Goal: Task Accomplishment & Management: Manage account settings

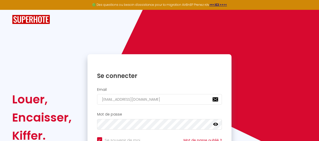
scroll to position [28, 0]
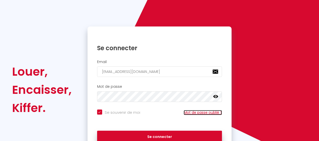
click at [211, 113] on link "Mot de passe oublié ?" at bounding box center [202, 112] width 38 height 5
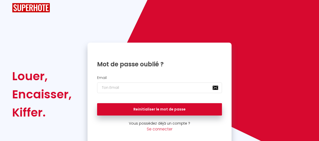
scroll to position [7, 0]
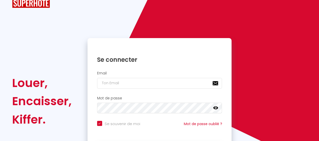
checkbox input "true"
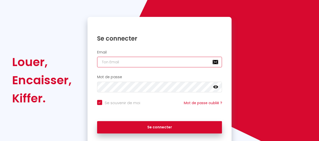
click at [125, 61] on input "email" at bounding box center [159, 62] width 125 height 11
type input "[EMAIL_ADDRESS][DOMAIN_NAME]"
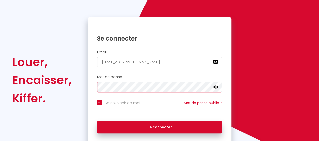
click at [97, 121] on button "Se connecter" at bounding box center [159, 127] width 125 height 13
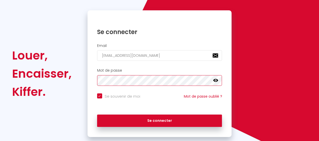
checkbox input "true"
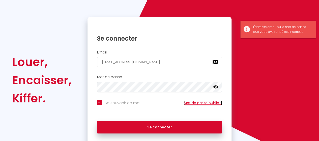
click at [210, 104] on link "Mot de passe oublié ?" at bounding box center [202, 102] width 38 height 5
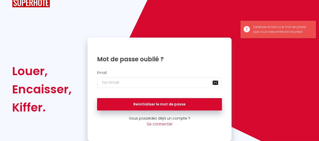
scroll to position [7, 0]
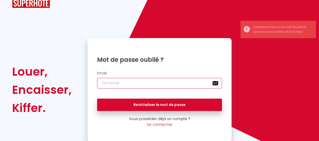
click at [153, 82] on input "email" at bounding box center [159, 83] width 125 height 11
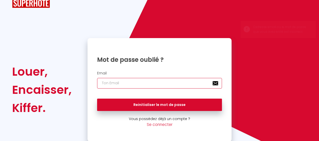
type input "[EMAIL_ADDRESS][DOMAIN_NAME]"
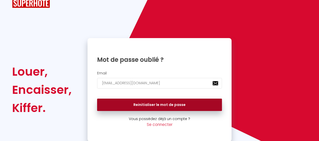
click at [153, 106] on button "Reinitialiser le mot de passe" at bounding box center [159, 104] width 125 height 13
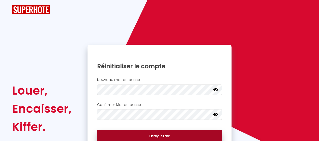
click at [155, 133] on button "Enregistrer" at bounding box center [159, 136] width 125 height 13
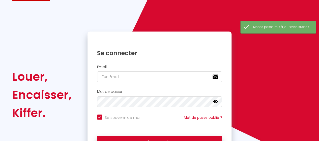
scroll to position [23, 0]
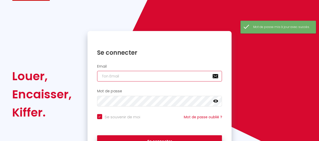
click at [139, 81] on input "email" at bounding box center [159, 76] width 125 height 11
type input "[EMAIL_ADDRESS][DOMAIN_NAME]"
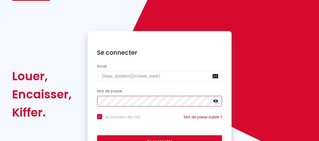
click at [97, 135] on button "Se connecter" at bounding box center [159, 141] width 125 height 13
checkbox input "true"
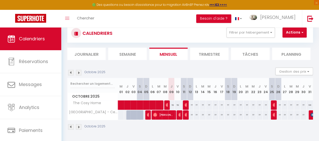
scroll to position [15, 0]
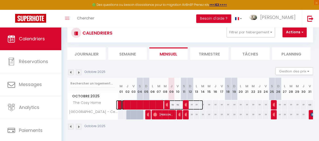
click at [176, 105] on span at bounding box center [162, 105] width 81 height 10
select select "OK"
select select "0"
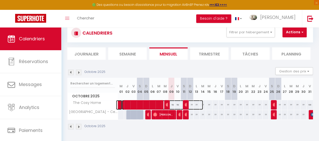
select select "1"
select select
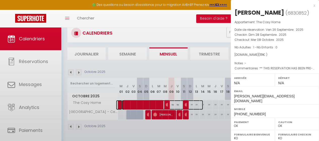
select select "41925"
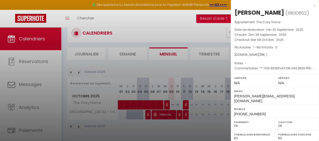
click at [216, 64] on div at bounding box center [159, 70] width 319 height 141
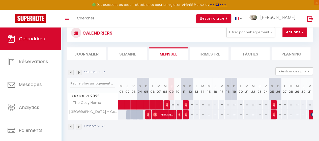
click at [176, 89] on th "V 10" at bounding box center [177, 89] width 6 height 22
click at [176, 104] on span at bounding box center [162, 105] width 81 height 10
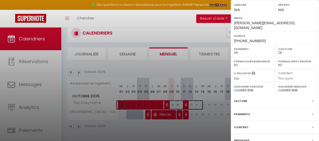
scroll to position [84, 0]
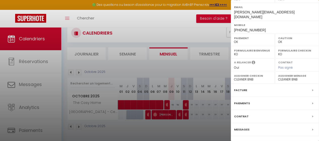
click at [174, 65] on div at bounding box center [159, 70] width 319 height 141
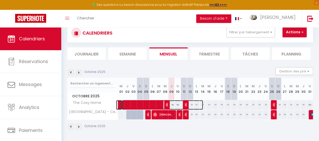
click at [202, 105] on span at bounding box center [162, 105] width 81 height 10
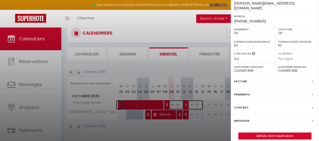
scroll to position [0, 0]
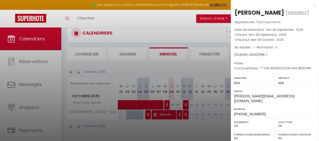
click at [310, 5] on div "x" at bounding box center [272, 6] width 84 height 6
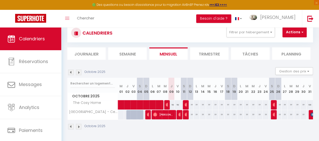
click at [71, 74] on img at bounding box center [71, 73] width 6 height 6
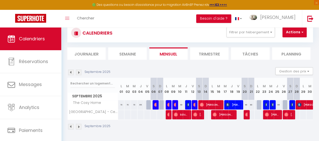
click at [79, 72] on img at bounding box center [79, 73] width 6 height 6
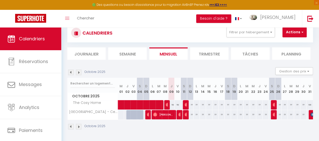
click at [231, 103] on div "77" at bounding box center [234, 104] width 6 height 9
type input "77"
type input "Dim 19 Octobre 2025"
type input "Lun 20 Octobre 2025"
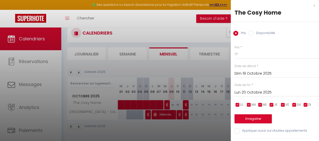
click at [310, 7] on div "x" at bounding box center [272, 6] width 84 height 6
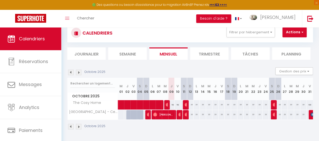
click at [213, 114] on div "77" at bounding box center [215, 114] width 6 height 9
type input "77"
type input "Jeu 16 Octobre 2025"
type input "Ven 17 Octobre 2025"
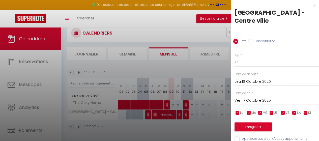
click at [310, 6] on div "x" at bounding box center [272, 6] width 84 height 6
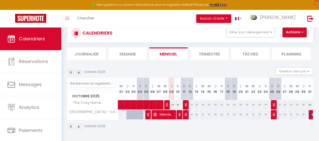
click at [213, 103] on div "77" at bounding box center [215, 104] width 6 height 9
type input "77"
type input "Jeu 16 Octobre 2025"
type input "Ven 17 Octobre 2025"
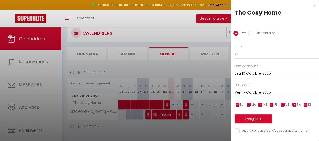
click at [310, 7] on div "x" at bounding box center [272, 6] width 84 height 6
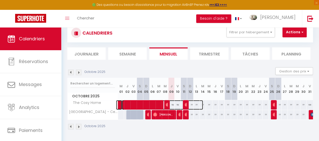
click at [177, 104] on span at bounding box center [162, 105] width 81 height 10
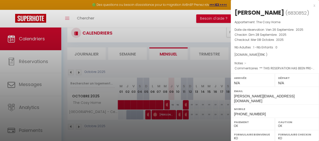
click at [310, 6] on div "x" at bounding box center [272, 6] width 84 height 6
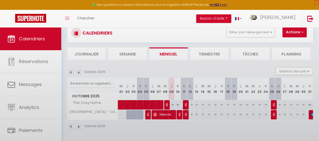
click at [310, 13] on body "🟢 Des questions ou besoin d'assistance pour la migration AirBnB? Prenez rdv >>>…" at bounding box center [159, 83] width 319 height 141
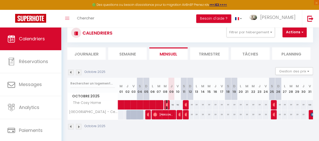
click at [167, 104] on img at bounding box center [167, 105] width 4 height 4
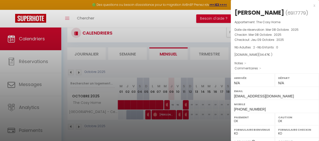
click at [311, 6] on div "x" at bounding box center [272, 6] width 84 height 6
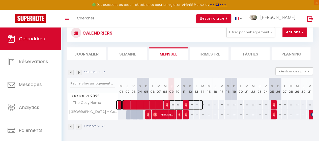
click at [172, 104] on span at bounding box center [162, 105] width 81 height 10
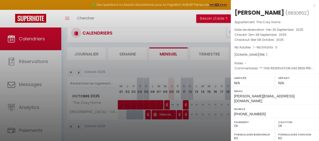
click at [214, 82] on div at bounding box center [159, 70] width 319 height 141
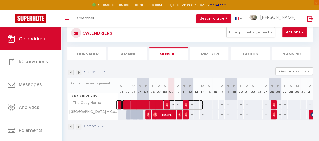
click at [175, 104] on span at bounding box center [162, 105] width 81 height 10
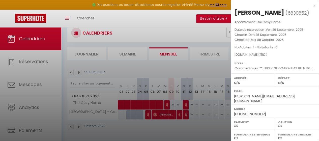
click at [310, 6] on div "x" at bounding box center [272, 6] width 84 height 6
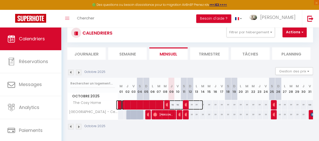
click at [200, 104] on span at bounding box center [162, 105] width 81 height 10
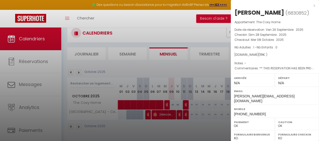
click at [262, 97] on span "[PERSON_NAME][EMAIL_ADDRESS][DOMAIN_NAME]" at bounding box center [264, 98] width 60 height 9
click at [220, 106] on div at bounding box center [159, 70] width 319 height 141
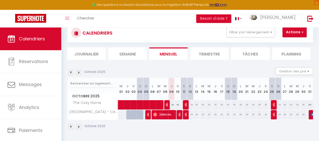
click at [209, 104] on div "77" at bounding box center [209, 104] width 6 height 9
type input "77"
type input "Mer 15 Octobre 2025"
type input "Jeu 16 Octobre 2025"
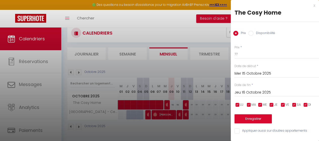
scroll to position [2, 0]
click at [213, 117] on div at bounding box center [159, 70] width 319 height 141
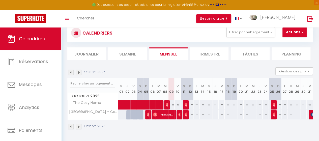
click at [136, 54] on li "Semaine" at bounding box center [127, 53] width 38 height 12
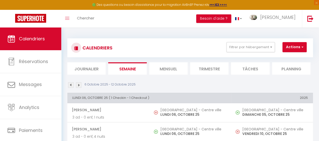
click at [94, 70] on li "Journalier" at bounding box center [86, 68] width 38 height 12
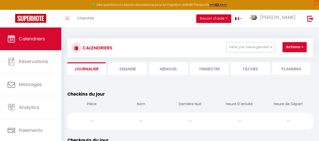
click at [120, 70] on li "Semaine" at bounding box center [127, 68] width 38 height 12
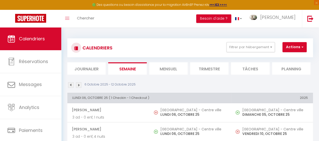
click at [167, 70] on li "Mensuel" at bounding box center [168, 68] width 38 height 12
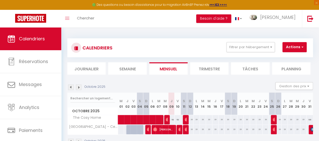
click at [206, 74] on li "Trimestre" at bounding box center [209, 68] width 38 height 12
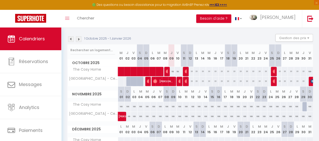
scroll to position [50, 0]
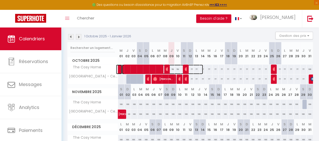
click at [177, 69] on span at bounding box center [162, 69] width 81 height 10
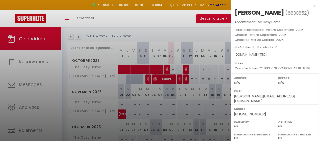
click at [200, 72] on div at bounding box center [159, 70] width 319 height 141
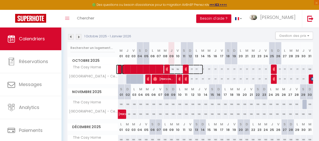
click at [201, 69] on span at bounding box center [162, 69] width 81 height 10
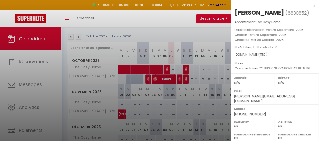
click at [213, 73] on div at bounding box center [159, 70] width 319 height 141
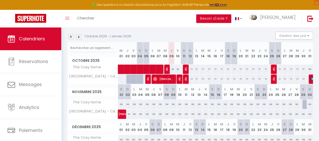
click at [218, 68] on div "77" at bounding box center [221, 68] width 6 height 9
type input "77"
type input "Ven 17 Octobre 2025"
type input "Sam 18 Octobre 2025"
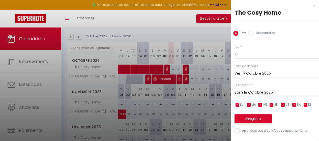
click at [219, 69] on div at bounding box center [159, 70] width 319 height 141
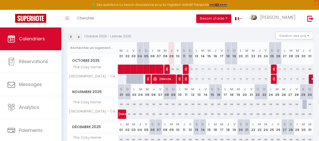
click at [219, 69] on div "77" at bounding box center [221, 68] width 6 height 9
type input "77"
type input "Ven 17 Octobre 2025"
type input "Sam 18 Octobre 2025"
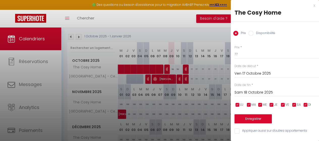
click at [219, 69] on div at bounding box center [159, 70] width 319 height 141
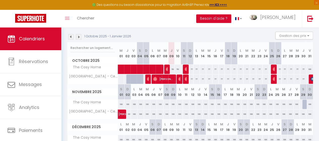
click at [213, 69] on div "77" at bounding box center [215, 68] width 6 height 9
type input "77"
type input "Jeu 16 Octobre 2025"
type input "Ven 17 Octobre 2025"
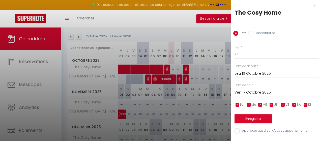
click at [213, 69] on div at bounding box center [159, 70] width 319 height 141
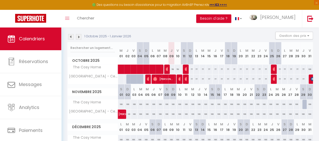
click at [207, 69] on div "77" at bounding box center [209, 68] width 6 height 9
type input "77"
type input "Mer 15 Octobre 2025"
type input "Jeu 16 Octobre 2025"
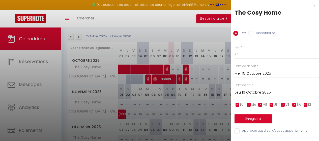
click at [207, 69] on div at bounding box center [159, 70] width 319 height 141
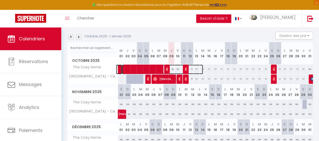
click at [201, 69] on span at bounding box center [162, 69] width 81 height 10
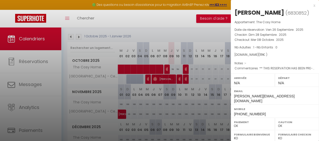
click at [201, 69] on div at bounding box center [159, 70] width 319 height 141
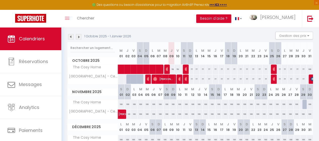
click at [202, 56] on th "M 14" at bounding box center [203, 53] width 6 height 22
click at [200, 55] on th "M 14" at bounding box center [203, 53] width 6 height 22
click at [201, 51] on abbr "M" at bounding box center [202, 50] width 3 height 5
click at [200, 79] on div "77" at bounding box center [203, 78] width 6 height 9
type input "77"
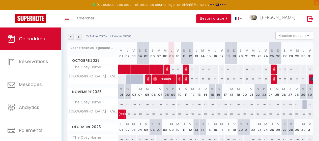
type input "[DATE] Octobre 2025"
type input "Mer 15 Octobre 2025"
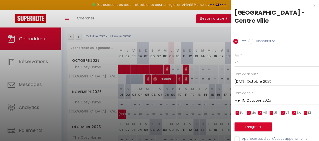
click at [200, 92] on div at bounding box center [159, 70] width 319 height 141
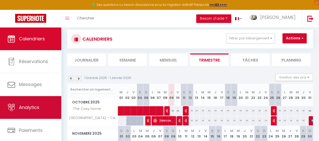
scroll to position [0, 0]
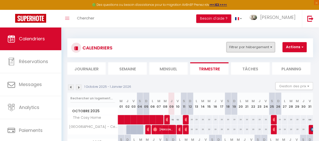
click at [244, 50] on button "Filtrer par hébergement" at bounding box center [250, 47] width 48 height 10
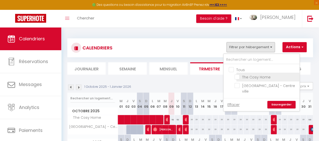
click at [238, 78] on input "The Cosy Home" at bounding box center [265, 76] width 63 height 5
checkbox input "true"
checkbox input "false"
click at [284, 101] on link "Sauvegarder" at bounding box center [281, 105] width 28 height 8
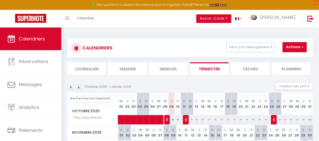
click at [170, 71] on li "Mensuel" at bounding box center [168, 68] width 38 height 12
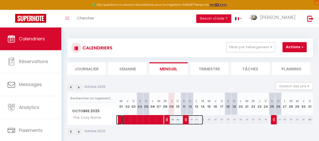
click at [154, 120] on span at bounding box center [162, 120] width 81 height 10
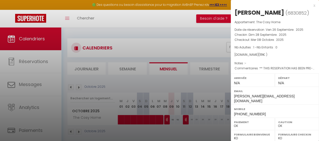
click at [173, 106] on div at bounding box center [159, 70] width 319 height 141
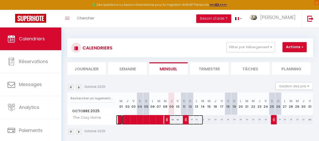
click at [171, 120] on span at bounding box center [162, 120] width 81 height 10
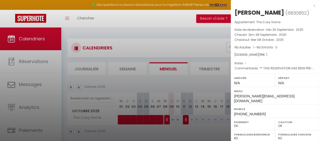
click at [171, 120] on div at bounding box center [159, 70] width 319 height 141
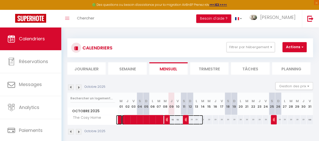
click at [176, 119] on span at bounding box center [162, 120] width 81 height 10
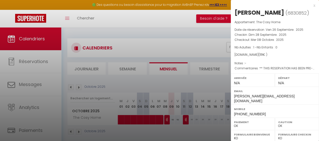
click at [176, 119] on div at bounding box center [159, 70] width 319 height 141
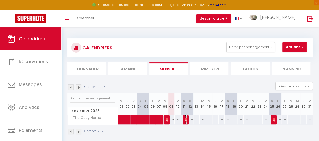
click at [184, 119] on img at bounding box center [186, 119] width 4 height 4
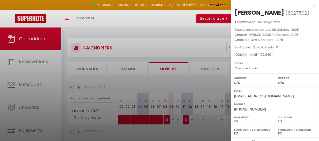
click at [184, 119] on div at bounding box center [159, 70] width 319 height 141
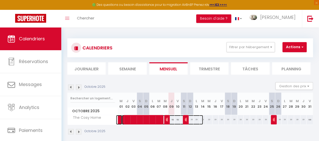
click at [190, 119] on span at bounding box center [162, 120] width 81 height 10
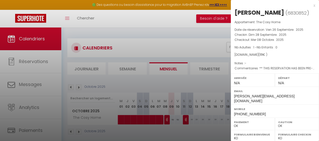
click at [190, 119] on div at bounding box center [159, 70] width 319 height 141
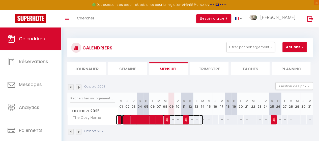
click at [195, 119] on span at bounding box center [162, 120] width 81 height 10
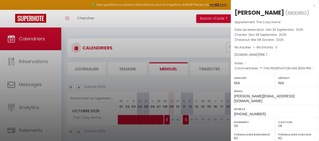
click at [195, 119] on div at bounding box center [159, 70] width 319 height 141
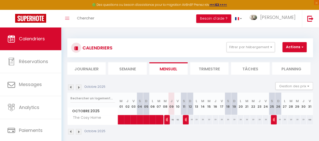
click at [208, 119] on div "77" at bounding box center [209, 119] width 6 height 9
type input "77"
type input "Mer 15 Octobre 2025"
type input "Jeu 16 Octobre 2025"
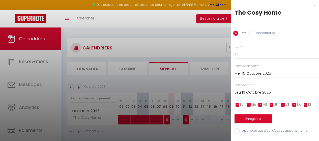
click at [207, 119] on div at bounding box center [159, 70] width 319 height 141
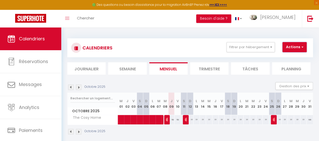
click at [290, 50] on button "Actions" at bounding box center [294, 47] width 24 height 10
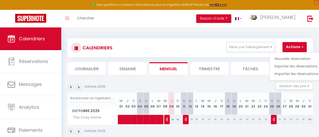
click at [157, 72] on li "Mensuel" at bounding box center [168, 68] width 38 height 12
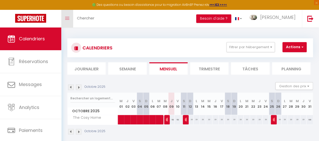
click at [69, 18] on icon "Toggle menubar" at bounding box center [67, 18] width 4 height 3
click at [69, 23] on link "Toggle menubar" at bounding box center [67, 19] width 12 height 18
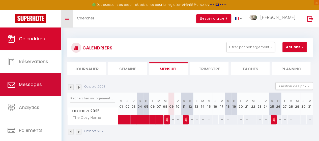
scroll to position [13, 0]
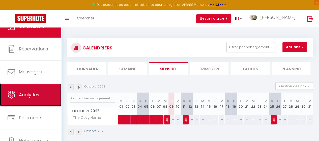
click at [29, 97] on span "Analytics" at bounding box center [29, 94] width 20 height 6
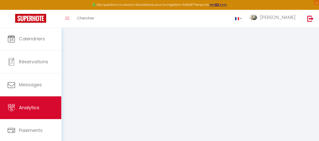
select select "2025"
select select "10"
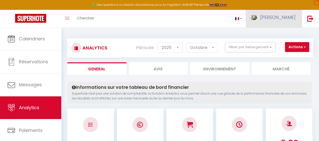
click at [268, 21] on link "[PERSON_NAME]" at bounding box center [273, 19] width 56 height 18
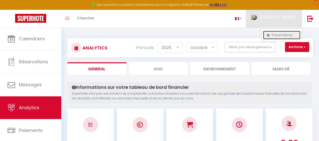
click at [273, 36] on link "Paramètres" at bounding box center [281, 35] width 37 height 9
select select "fr"
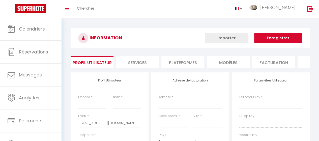
type input "[PERSON_NAME]"
type input "Chomette"
select select
select select "28"
type input "[URL][DOMAIN_NAME]"
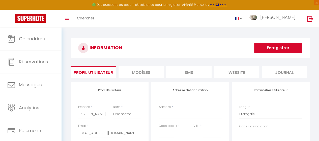
select select
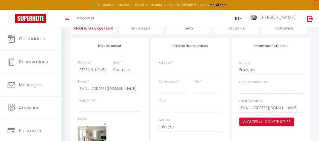
scroll to position [34, 0]
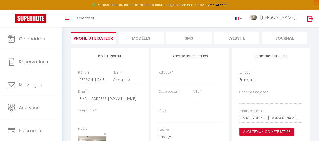
click at [133, 37] on li "MODÈLES" at bounding box center [140, 37] width 45 height 12
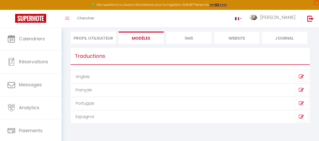
scroll to position [33, 0]
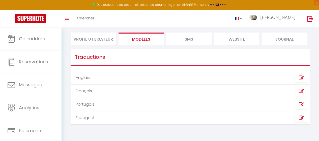
click at [189, 34] on li "SMS" at bounding box center [188, 38] width 45 height 12
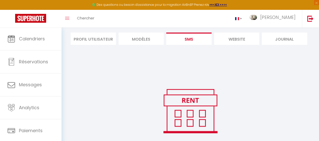
scroll to position [34, 0]
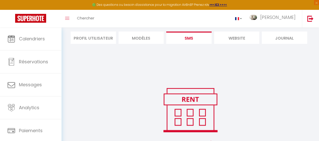
click at [230, 40] on li "website" at bounding box center [236, 37] width 45 height 12
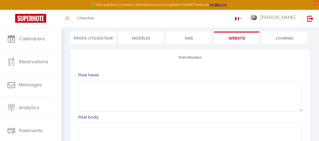
click at [283, 40] on li "Journal" at bounding box center [283, 37] width 45 height 12
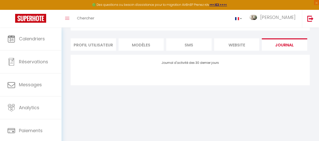
scroll to position [27, 0]
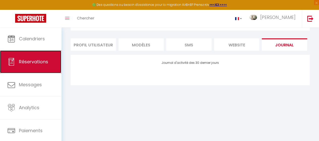
click at [26, 60] on span "Réservations" at bounding box center [33, 61] width 29 height 6
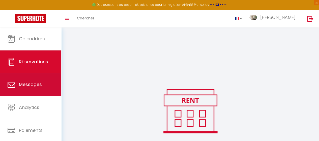
scroll to position [106, 0]
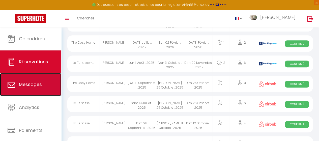
click at [36, 80] on link "Messages" at bounding box center [30, 84] width 61 height 23
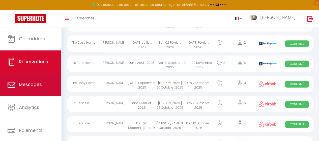
select select "message"
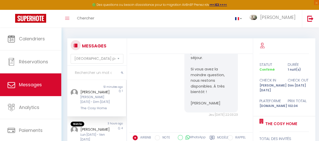
scroll to position [13, 0]
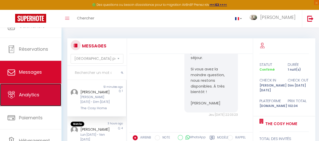
click at [30, 95] on span "Analytics" at bounding box center [29, 94] width 20 height 6
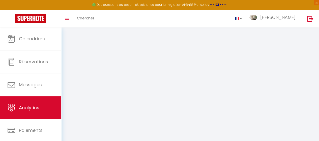
select select "2025"
select select "10"
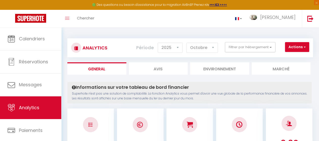
click at [157, 65] on li "Avis" at bounding box center [158, 68] width 59 height 12
select select "2025"
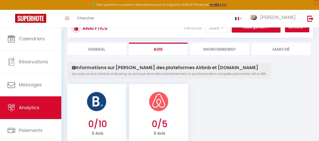
scroll to position [20, 0]
click at [215, 47] on li "Environnement" at bounding box center [219, 48] width 59 height 12
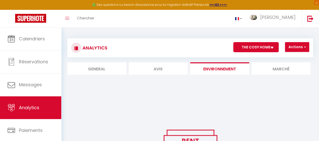
click at [273, 69] on li "Marché" at bounding box center [280, 68] width 59 height 12
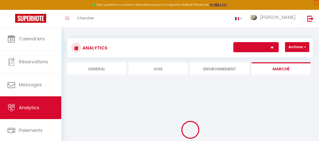
select select "69287"
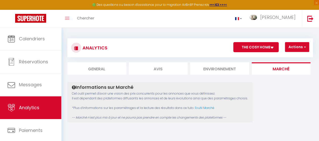
click at [103, 69] on li "General" at bounding box center [96, 68] width 59 height 12
select select "2025"
select select "10"
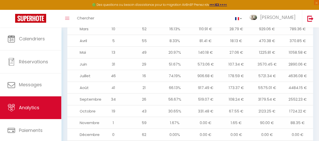
scroll to position [600, 0]
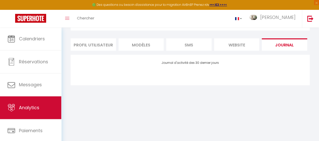
scroll to position [13, 0]
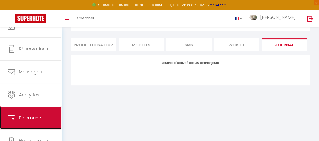
click at [29, 119] on span "Paiements" at bounding box center [31, 117] width 24 height 6
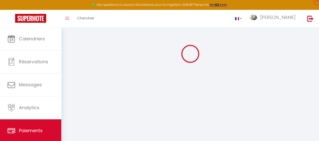
select select "2"
select select "0"
